Goal: Information Seeking & Learning: Compare options

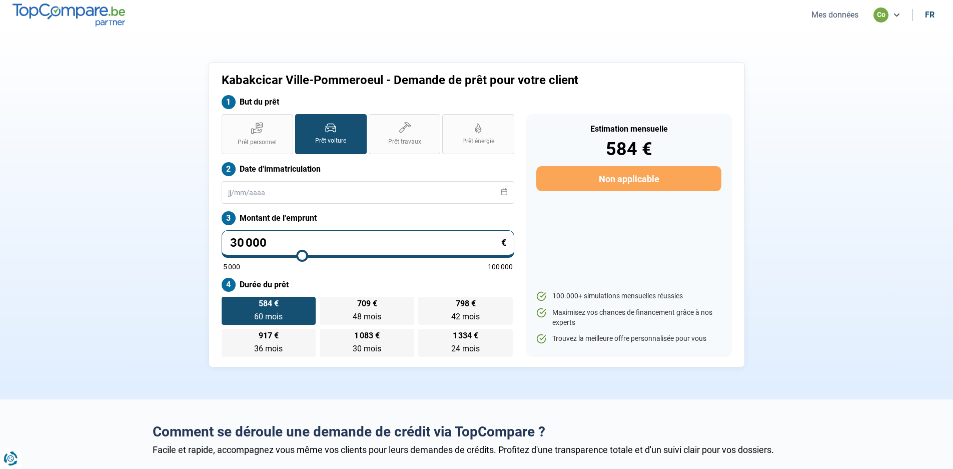
click at [837, 15] on button "Mes données" at bounding box center [834, 15] width 53 height 11
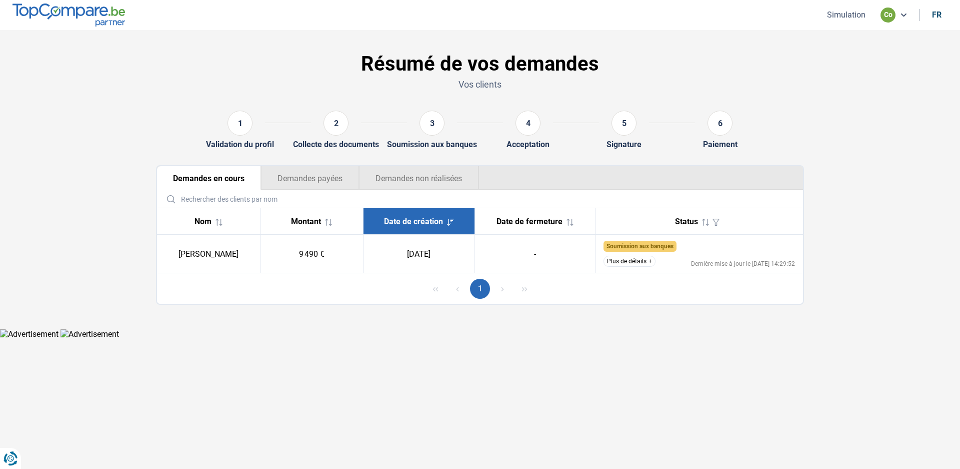
click at [649, 260] on button "Plus de détails" at bounding box center [630, 261] width 52 height 11
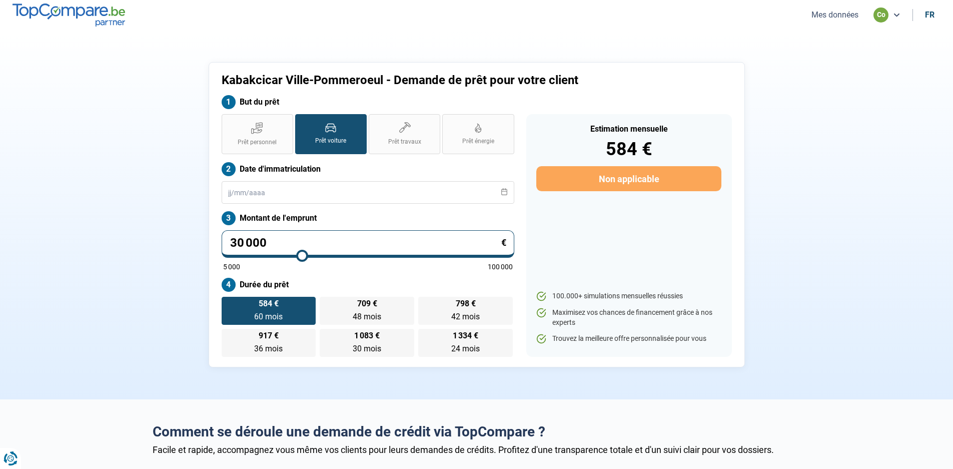
click at [854, 13] on button "Mes données" at bounding box center [834, 15] width 53 height 11
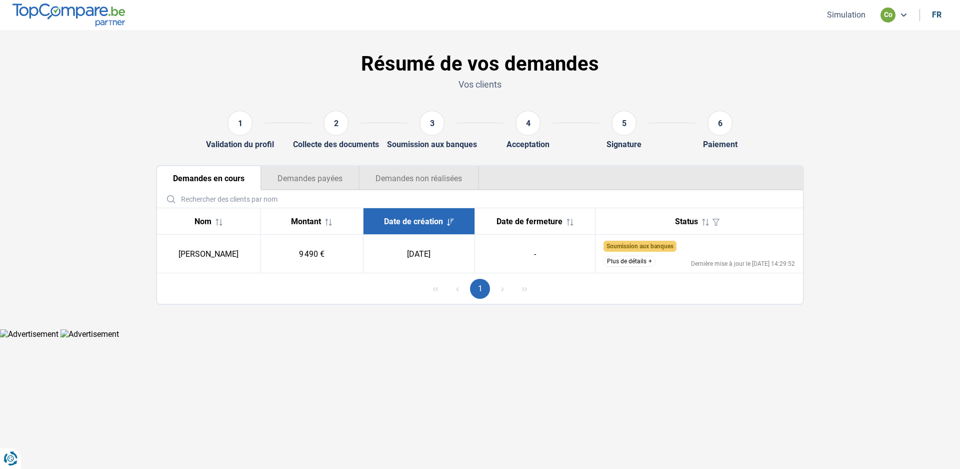
click at [651, 261] on button "Plus de détails" at bounding box center [630, 261] width 52 height 11
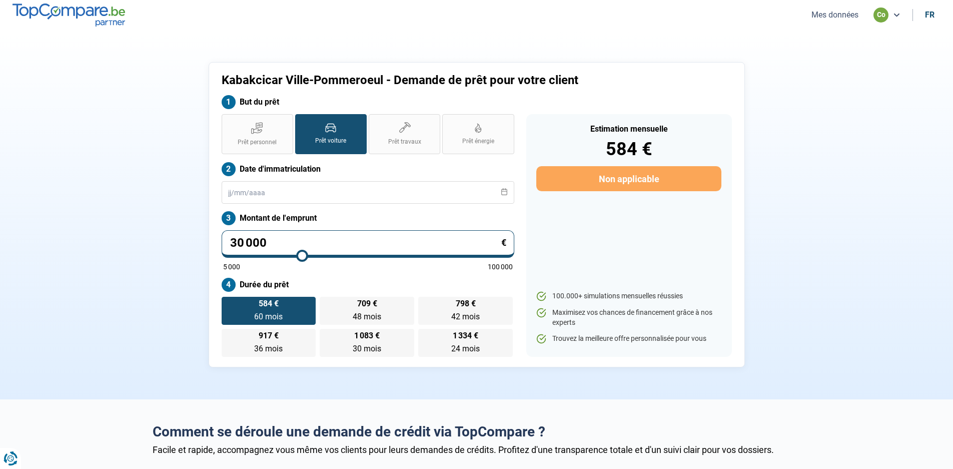
click at [846, 13] on button "Mes données" at bounding box center [834, 15] width 53 height 11
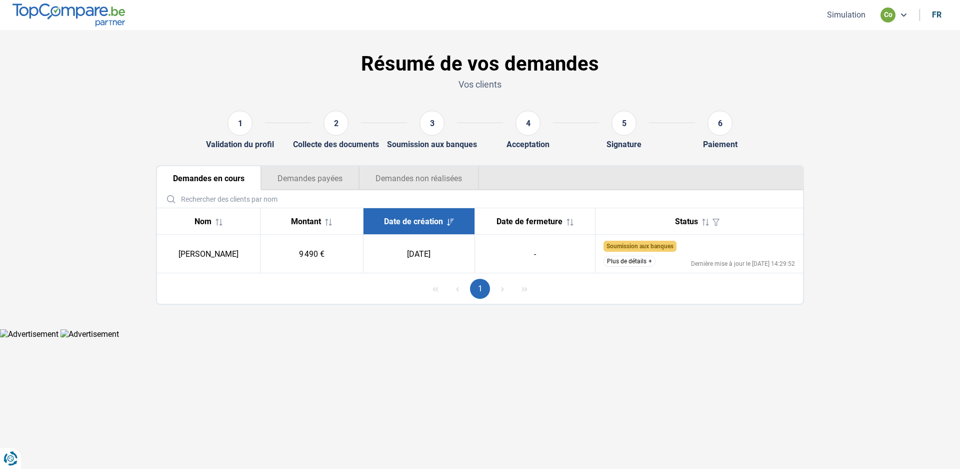
click at [650, 263] on button "Plus de détails" at bounding box center [630, 261] width 52 height 11
